Goal: Task Accomplishment & Management: Manage account settings

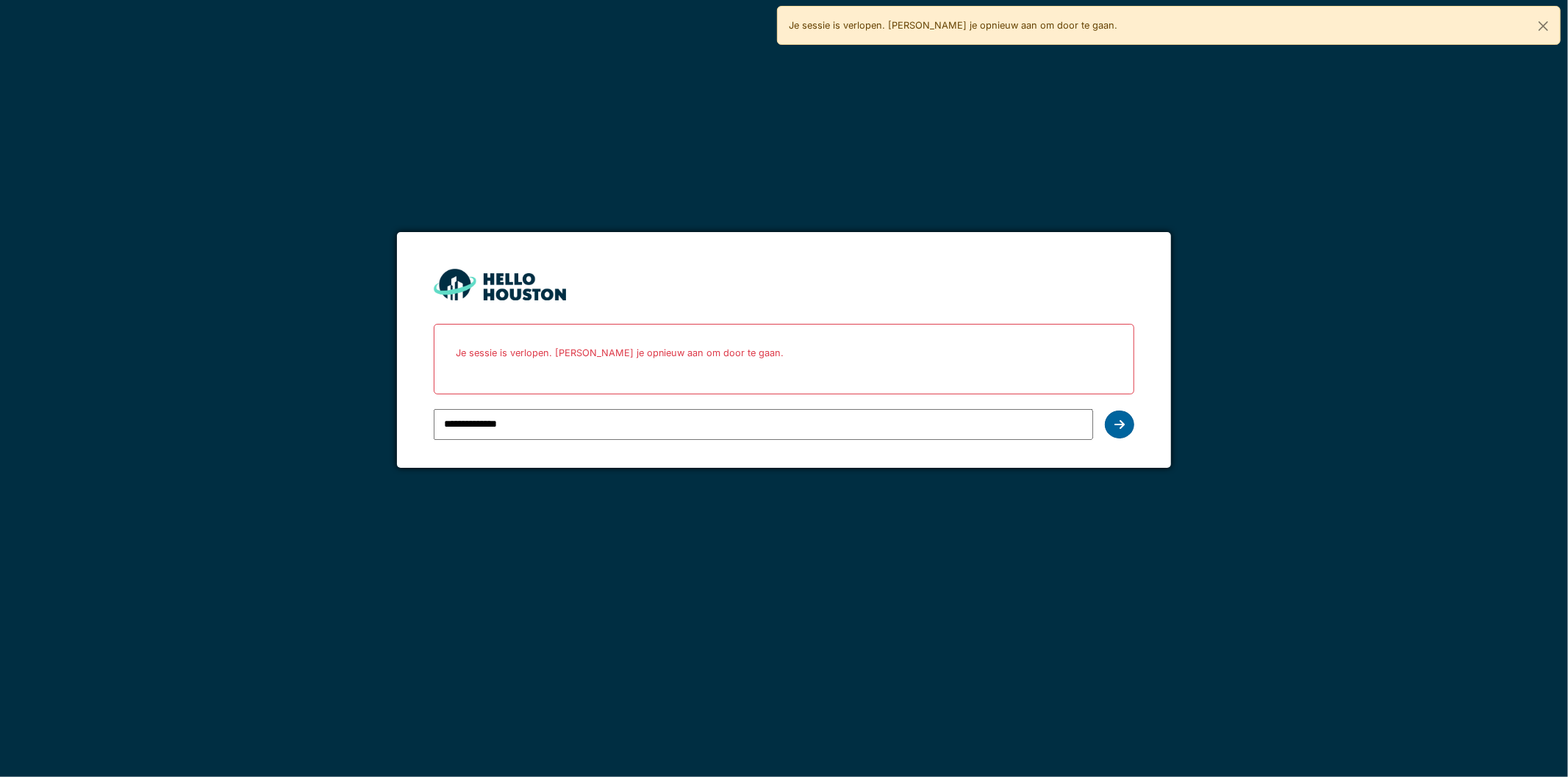
click at [1121, 424] on icon at bounding box center [1119, 424] width 10 height 12
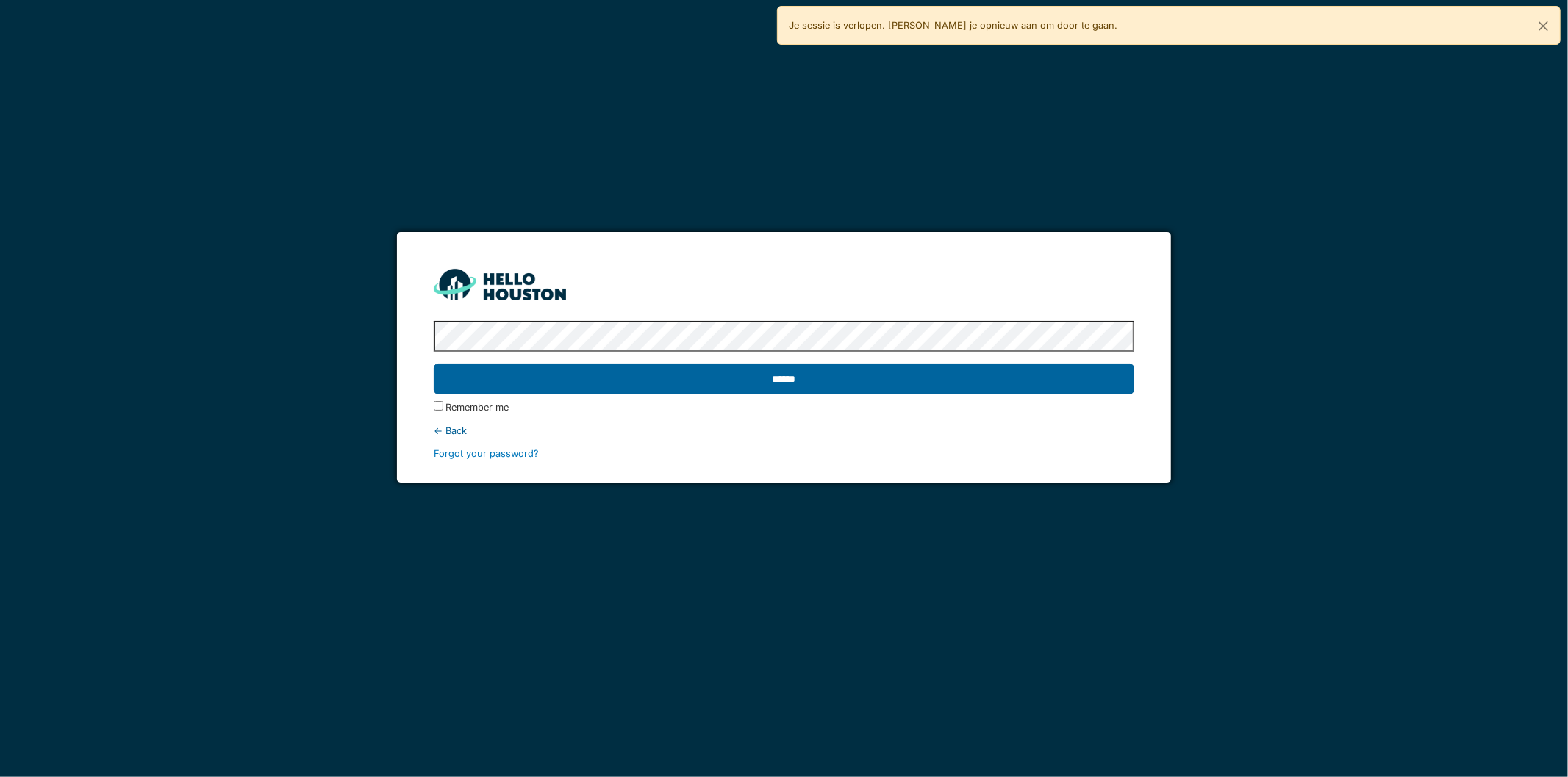
click at [752, 382] on input "******" at bounding box center [784, 379] width 701 height 31
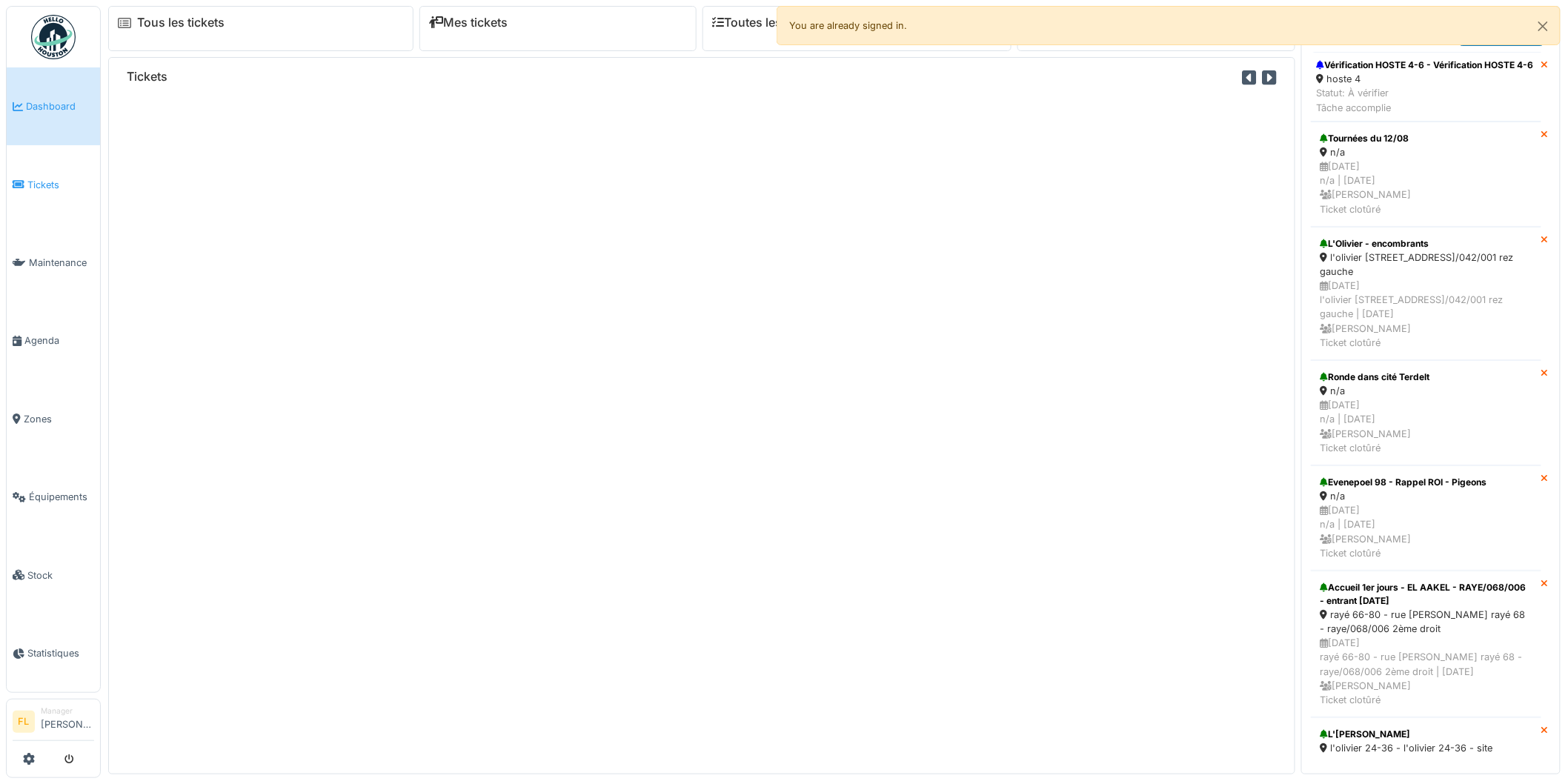
click at [24, 195] on link "Tickets" at bounding box center [53, 184] width 93 height 78
click at [37, 178] on span "Tickets" at bounding box center [60, 185] width 67 height 14
click at [1546, 28] on button "Close" at bounding box center [1542, 26] width 34 height 39
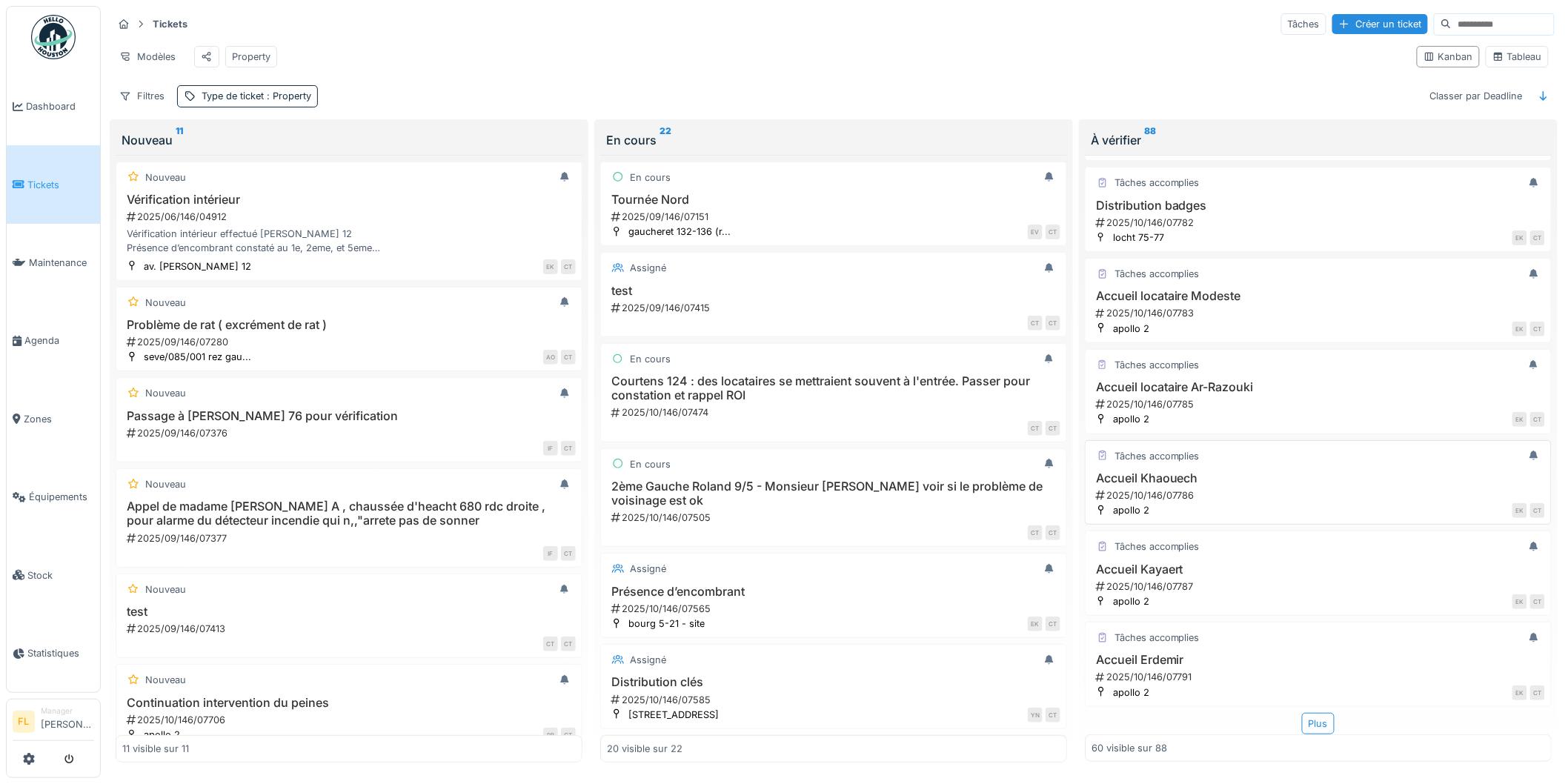
scroll to position [5010, 0]
click at [1179, 485] on h3 "Vérification HOSTE 4-6" at bounding box center [1318, 478] width 454 height 14
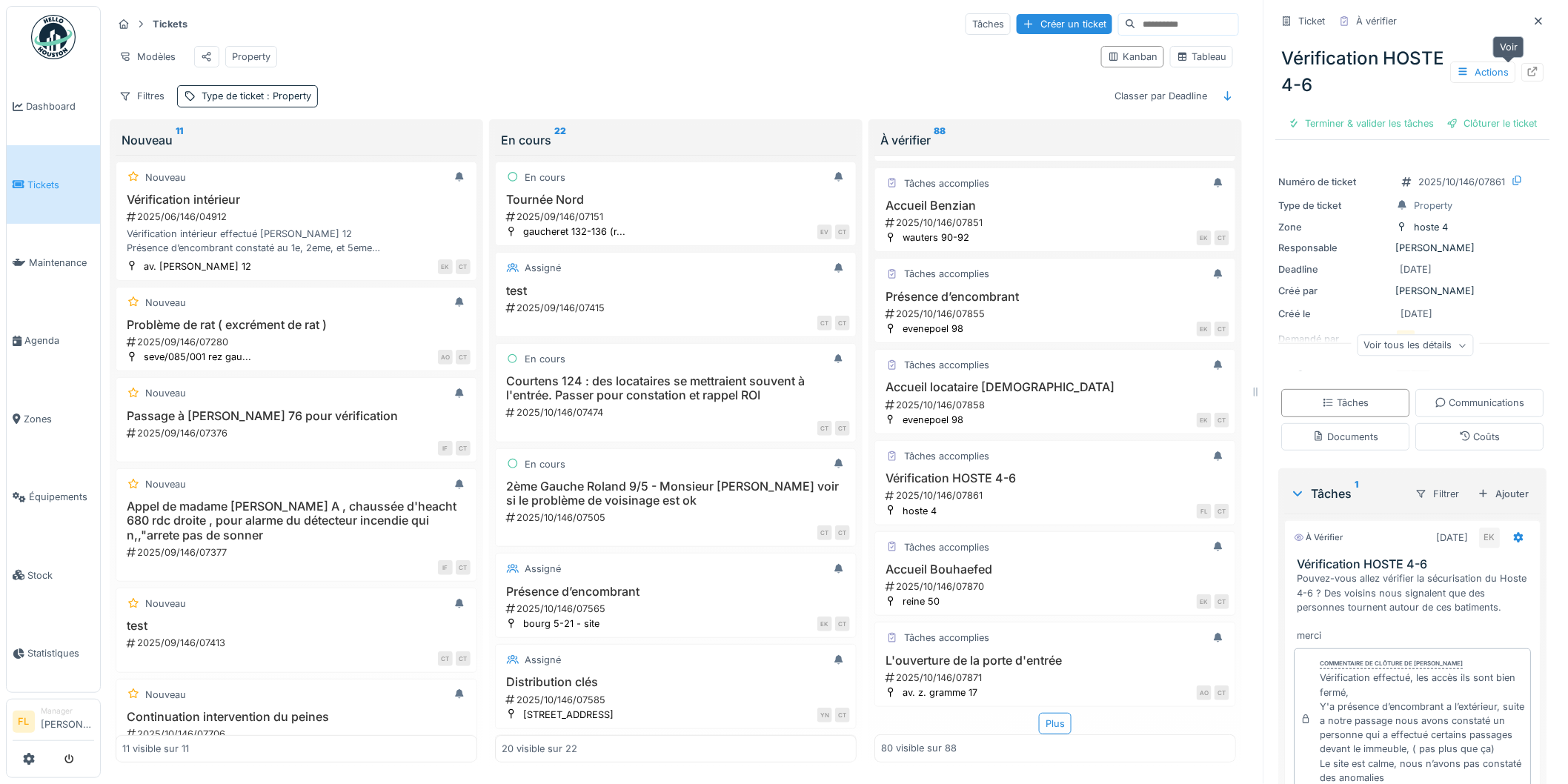
click at [1529, 67] on icon at bounding box center [1533, 71] width 10 height 10
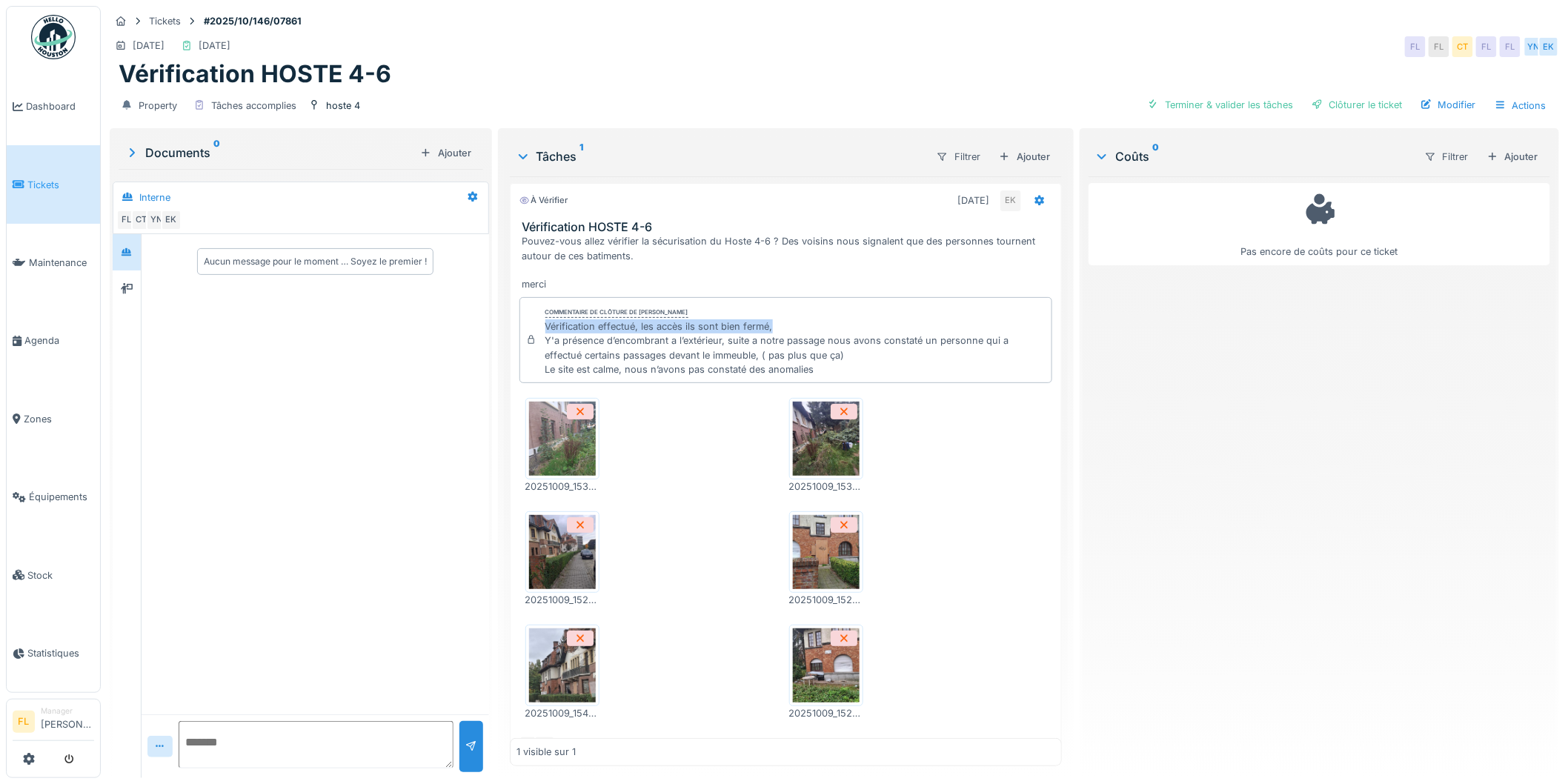
drag, startPoint x: 541, startPoint y: 323, endPoint x: 798, endPoint y: 324, distance: 257.0
click at [798, 324] on div "Commentaire de clôture de Eljon Kola Vérification effectué, les accès ils sont …" at bounding box center [786, 340] width 533 height 86
click at [798, 324] on div "Vérification effectué, les accès ils sont bien fermé, Y'a présence d’encombrant…" at bounding box center [795, 348] width 500 height 57
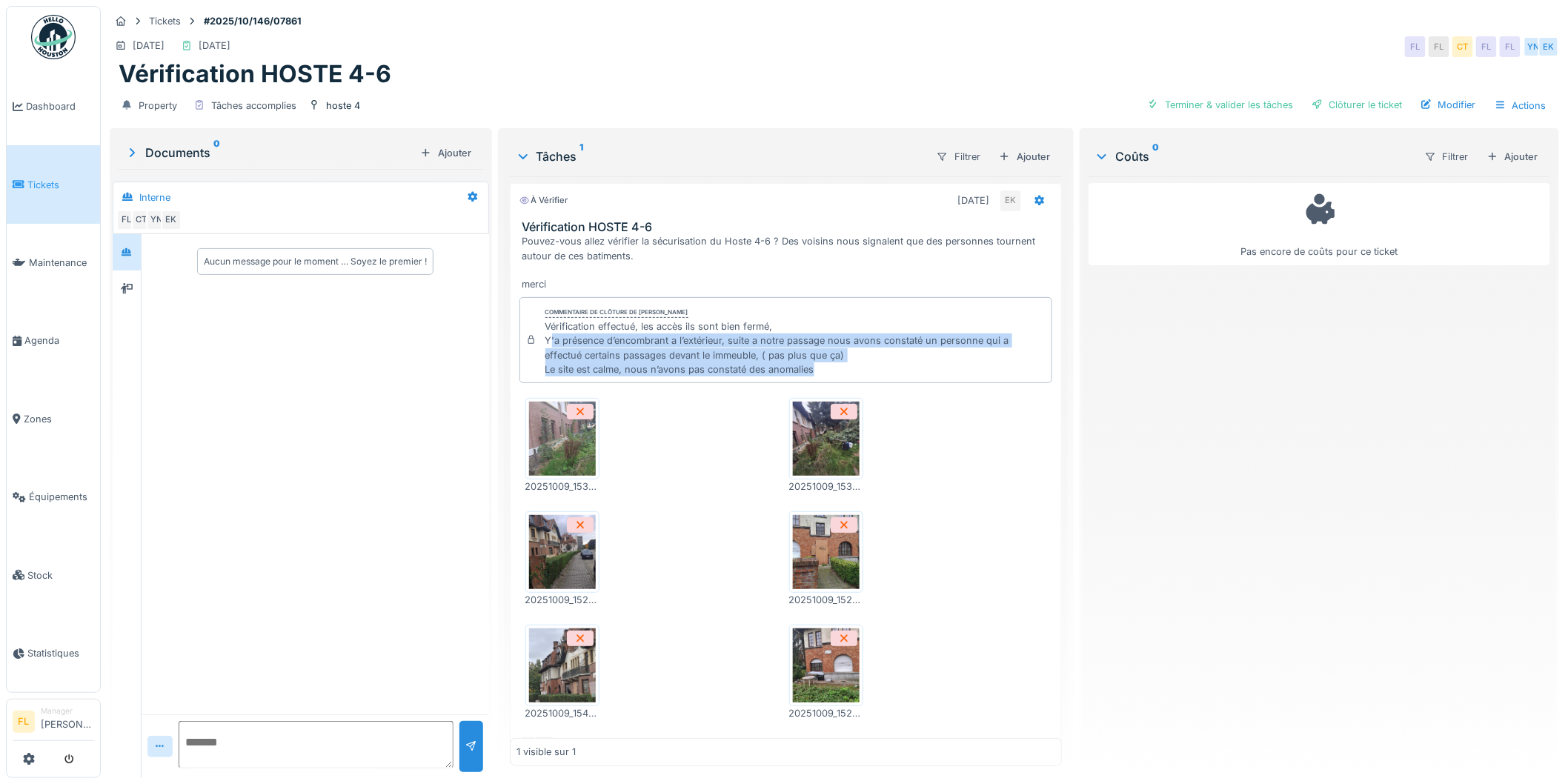
drag, startPoint x: 567, startPoint y: 344, endPoint x: 811, endPoint y: 367, distance: 245.1
click at [811, 367] on div "Vérification effectué, les accès ils sont bien fermé, Y'a présence d’encombrant…" at bounding box center [795, 348] width 500 height 57
click at [811, 366] on div "Vérification effectué, les accès ils sont bien fermé, Y'a présence d’encombrant…" at bounding box center [795, 348] width 500 height 57
drag, startPoint x: 811, startPoint y: 366, endPoint x: 530, endPoint y: 297, distance: 289.3
click at [533, 307] on div "Commentaire de clôture de Eljon Kola Vérification effectué, les accès ils sont …" at bounding box center [786, 340] width 533 height 86
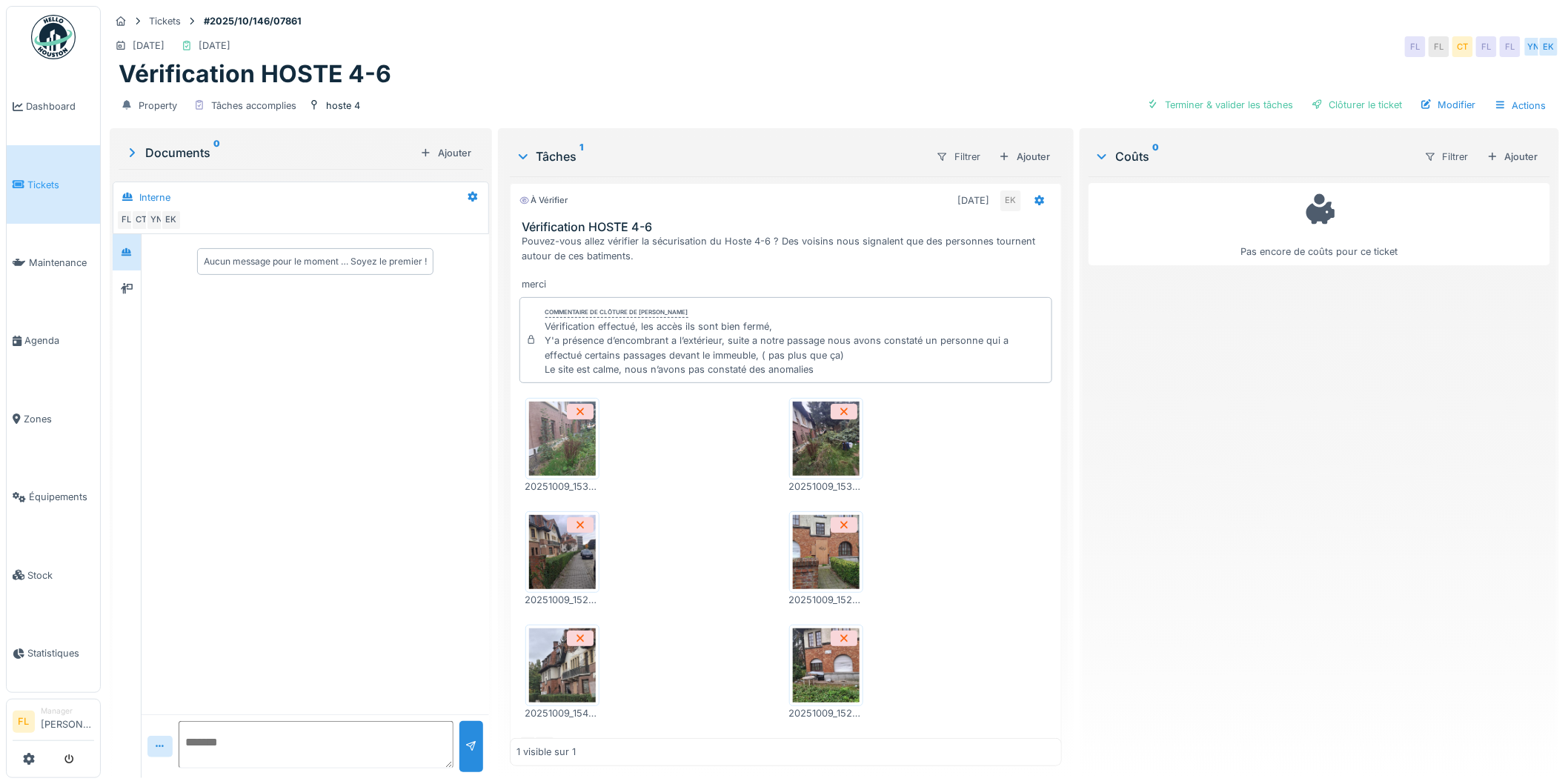
click at [526, 246] on div "Pouvez-vous allez vérifier la sécurisation du Hoste 4-6 ? Des voisins nous sign…" at bounding box center [789, 262] width 533 height 57
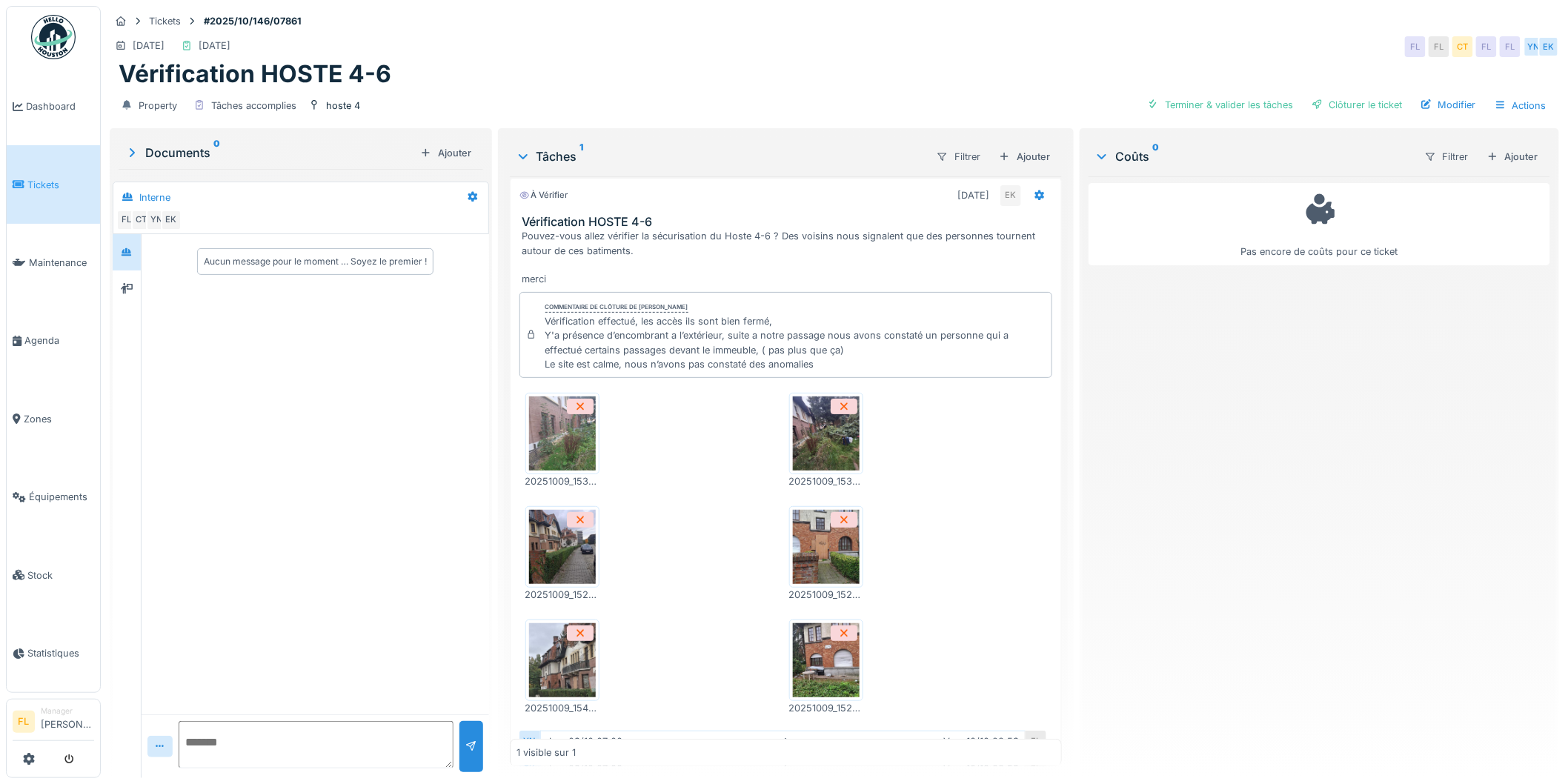
click at [556, 429] on img at bounding box center [562, 433] width 67 height 74
click at [795, 418] on img at bounding box center [826, 433] width 67 height 74
click at [555, 545] on img at bounding box center [562, 546] width 67 height 74
click at [811, 552] on img at bounding box center [826, 546] width 67 height 74
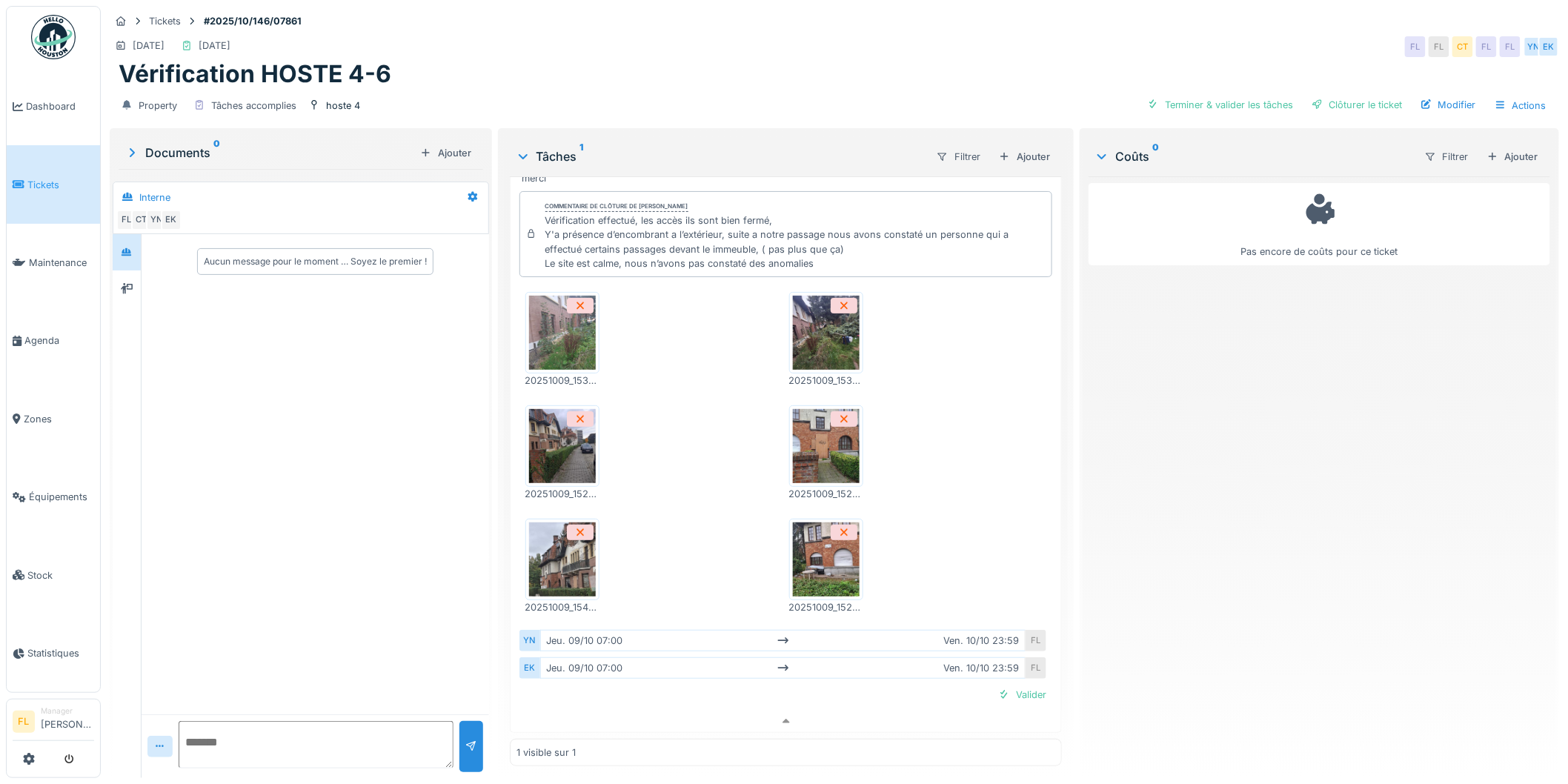
scroll to position [107, 0]
click at [559, 552] on img at bounding box center [562, 559] width 67 height 74
click at [807, 564] on img at bounding box center [826, 559] width 67 height 74
drag, startPoint x: 305, startPoint y: 18, endPoint x: 198, endPoint y: 19, distance: 107.0
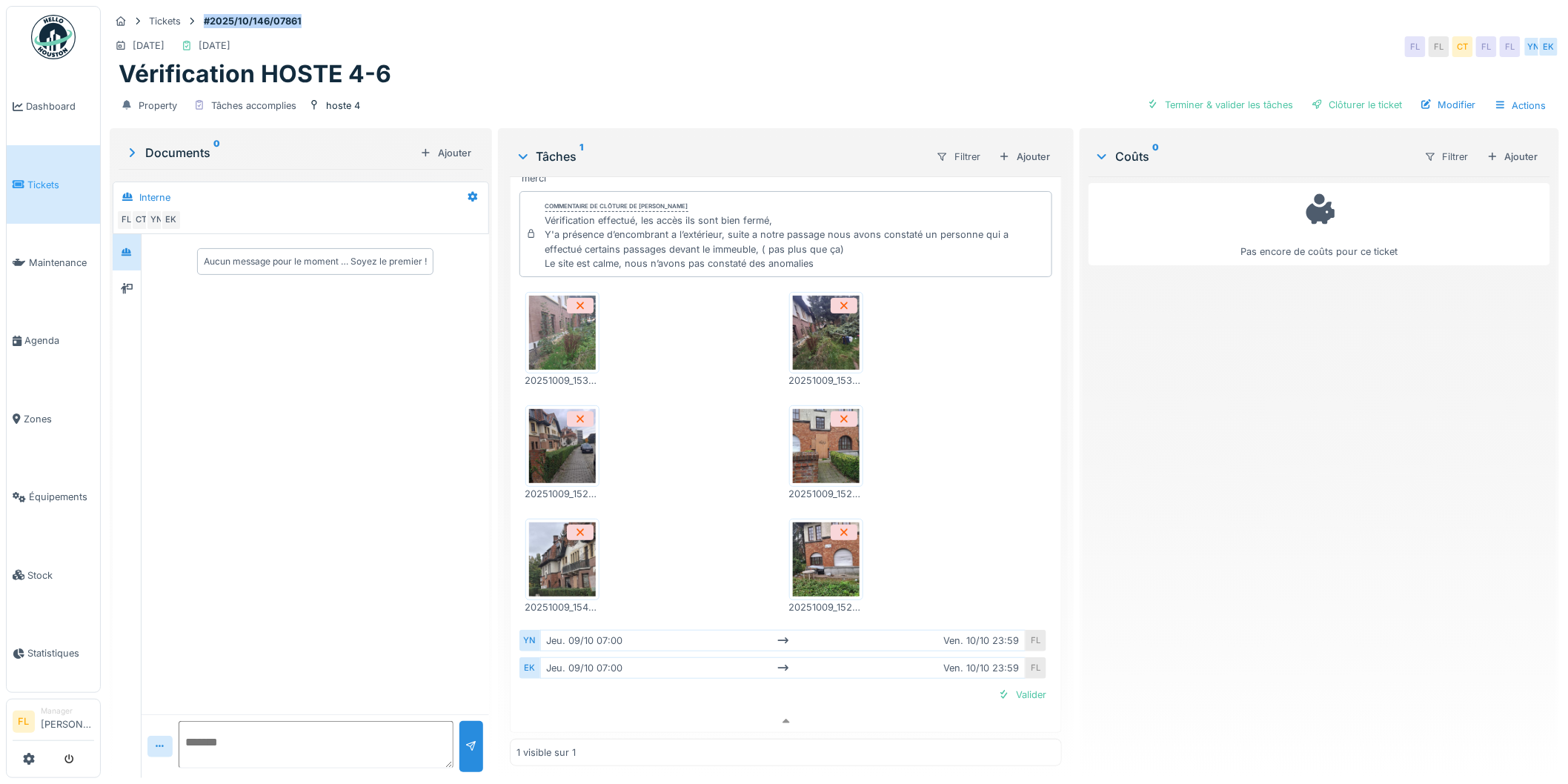
click at [198, 19] on strong "#2025/10/146/07861" at bounding box center [253, 20] width 110 height 14
copy strong "#2025/10/146/07861"
drag, startPoint x: 1203, startPoint y: 108, endPoint x: 1192, endPoint y: 112, distance: 11.7
click at [1201, 108] on div "Terminer & valider les tâches" at bounding box center [1220, 105] width 159 height 20
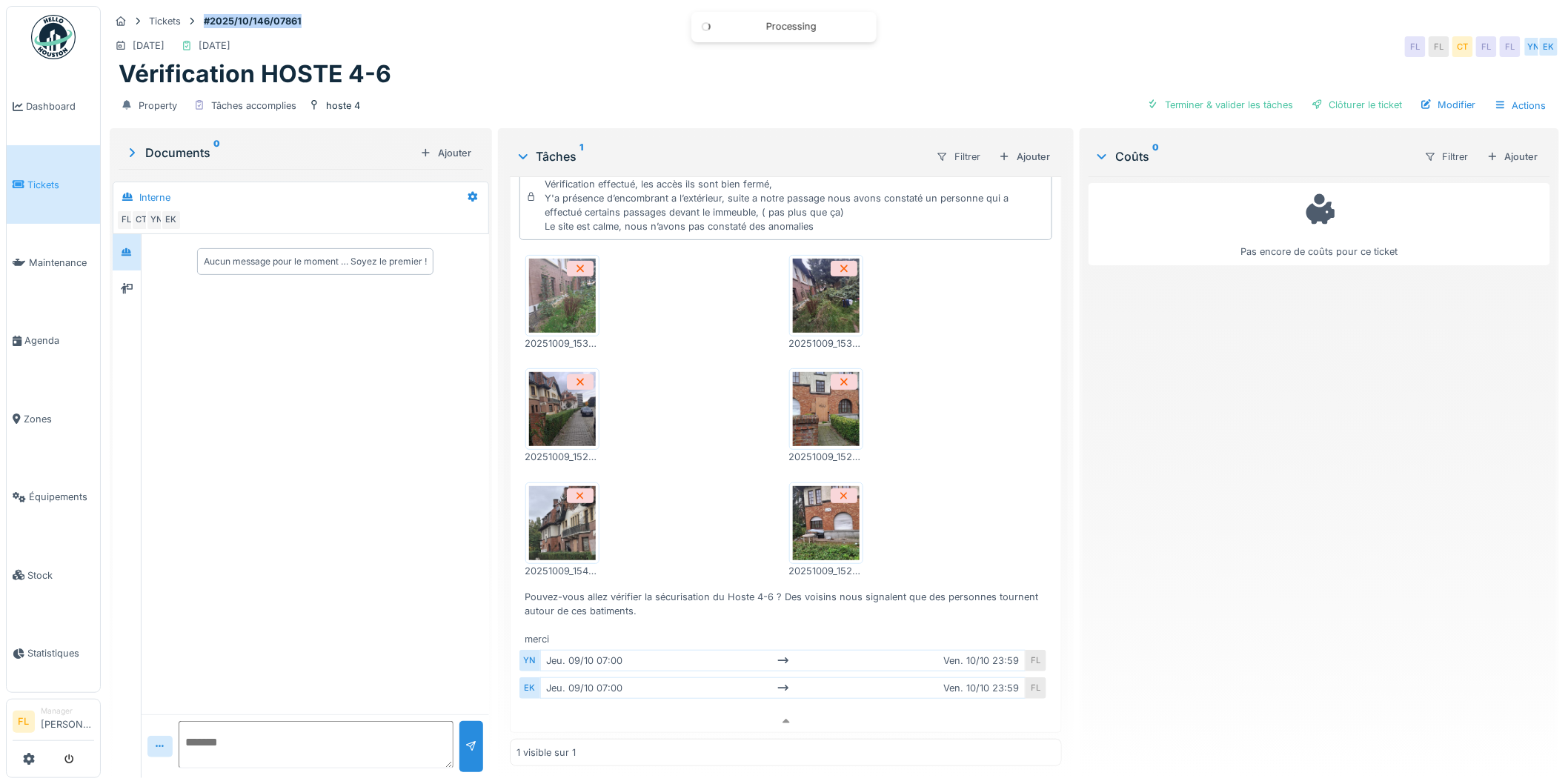
scroll to position [87, 0]
click at [1331, 104] on div "Clôturer le ticket" at bounding box center [1357, 105] width 103 height 20
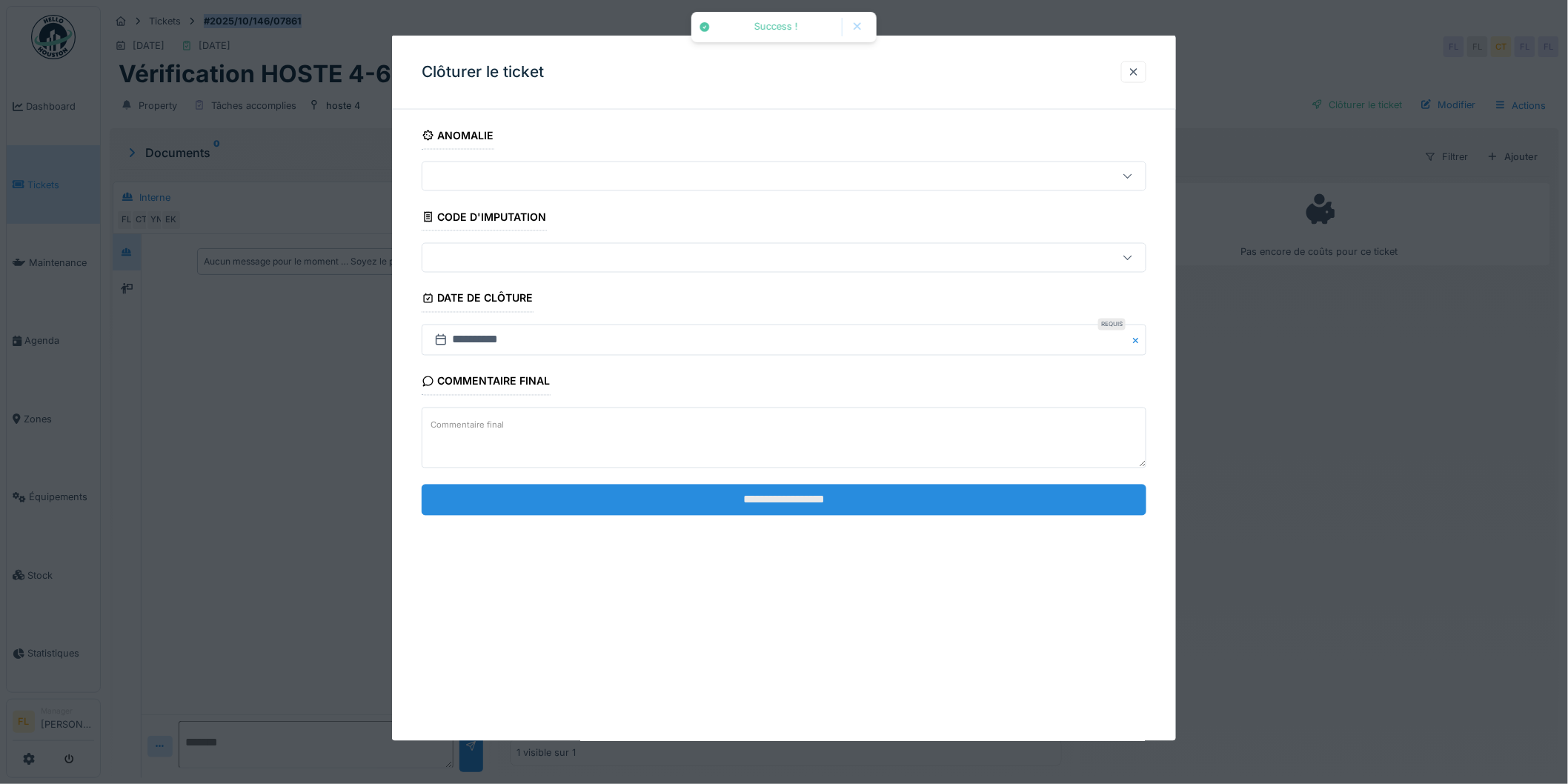
click at [742, 510] on input "**********" at bounding box center [784, 500] width 724 height 31
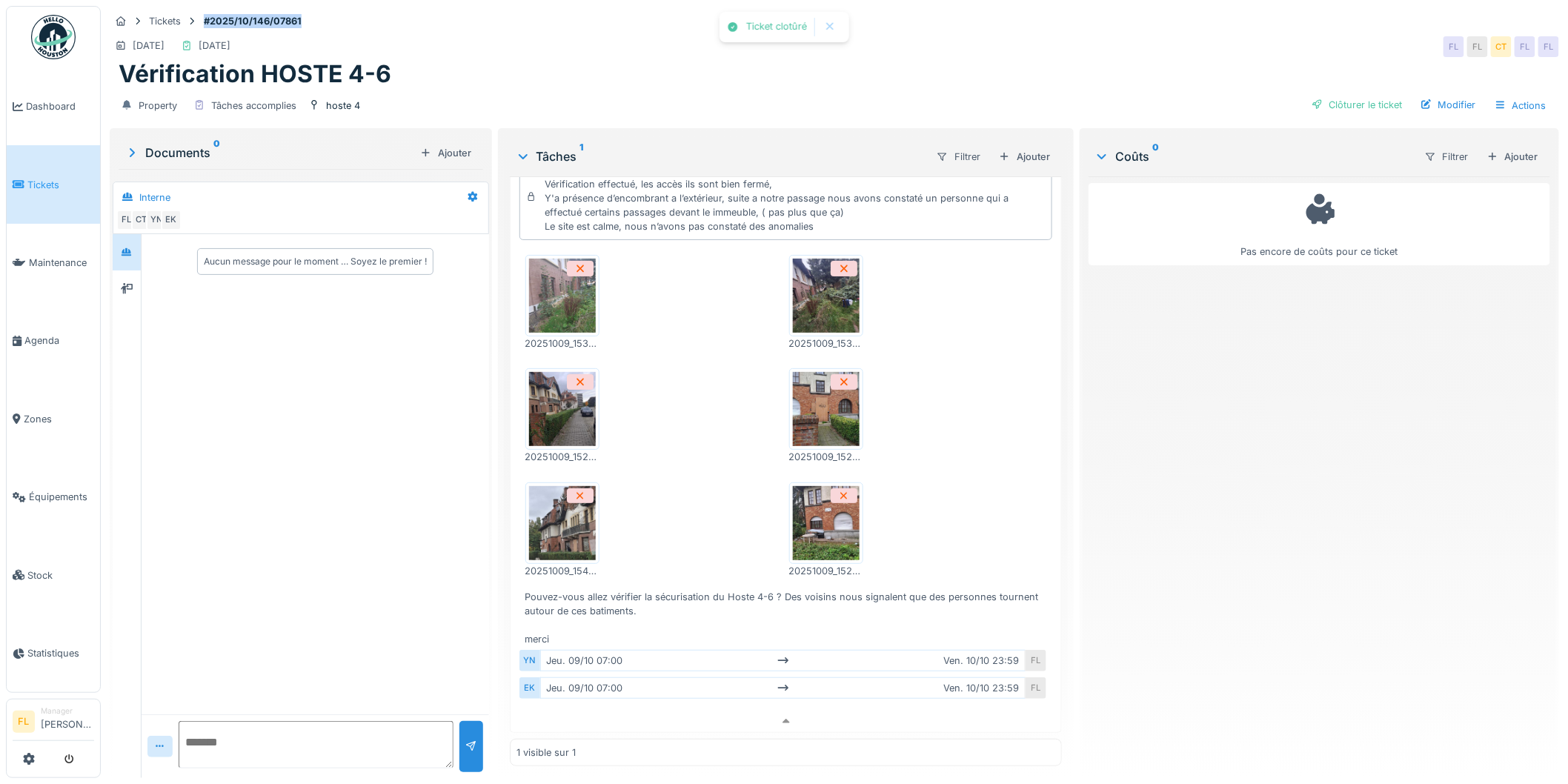
scroll to position [107, 0]
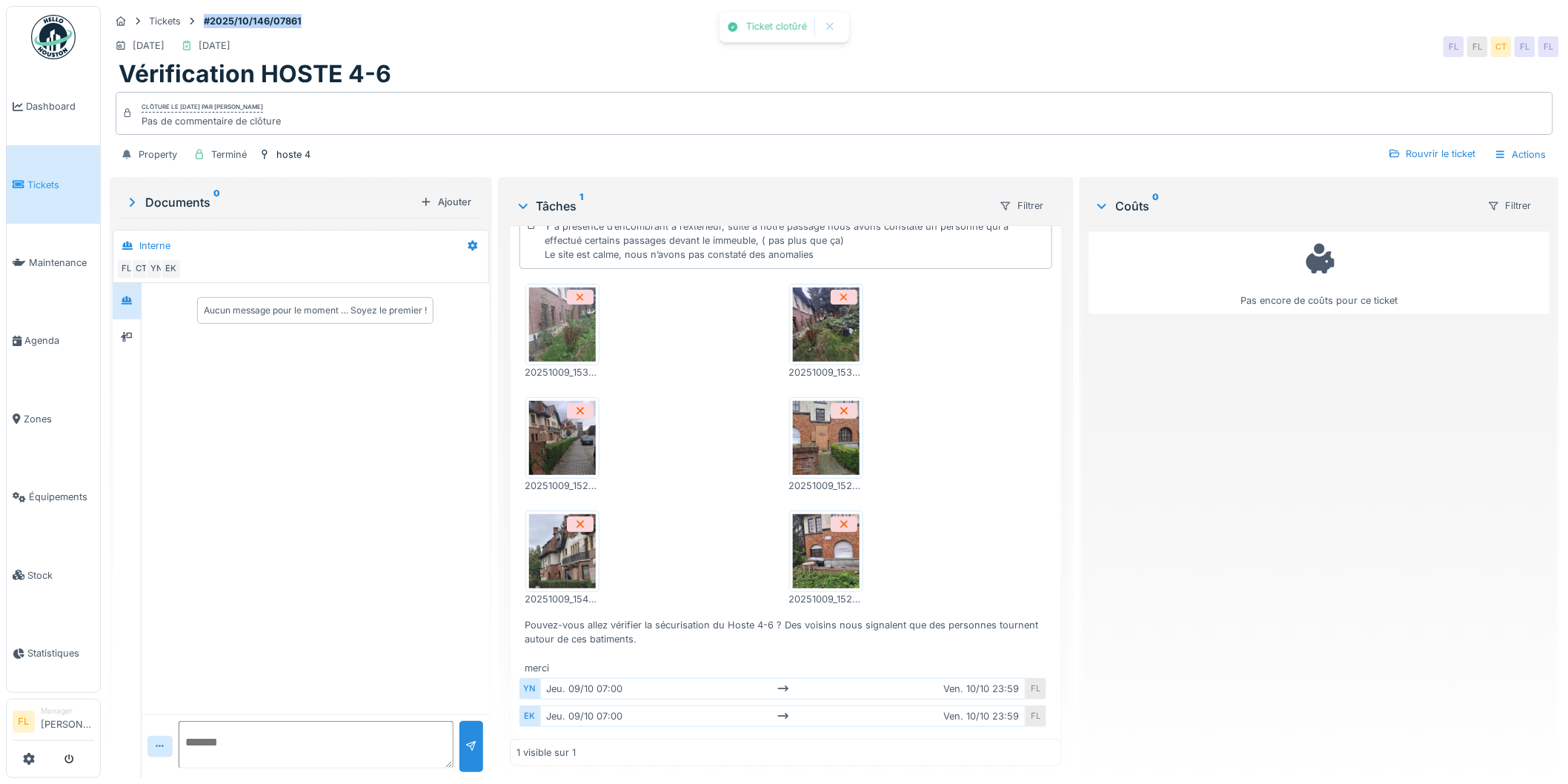
copy strong "#2025/10/146/07861"
drag, startPoint x: 785, startPoint y: 31, endPoint x: 791, endPoint y: 17, distance: 15.2
click at [788, 25] on div "Tickets #2025/10/146/07861 16/10/2025 09/10/2025 FL FL CT FL FL Vérification HO…" at bounding box center [834, 90] width 1455 height 168
